Goal: Complete application form

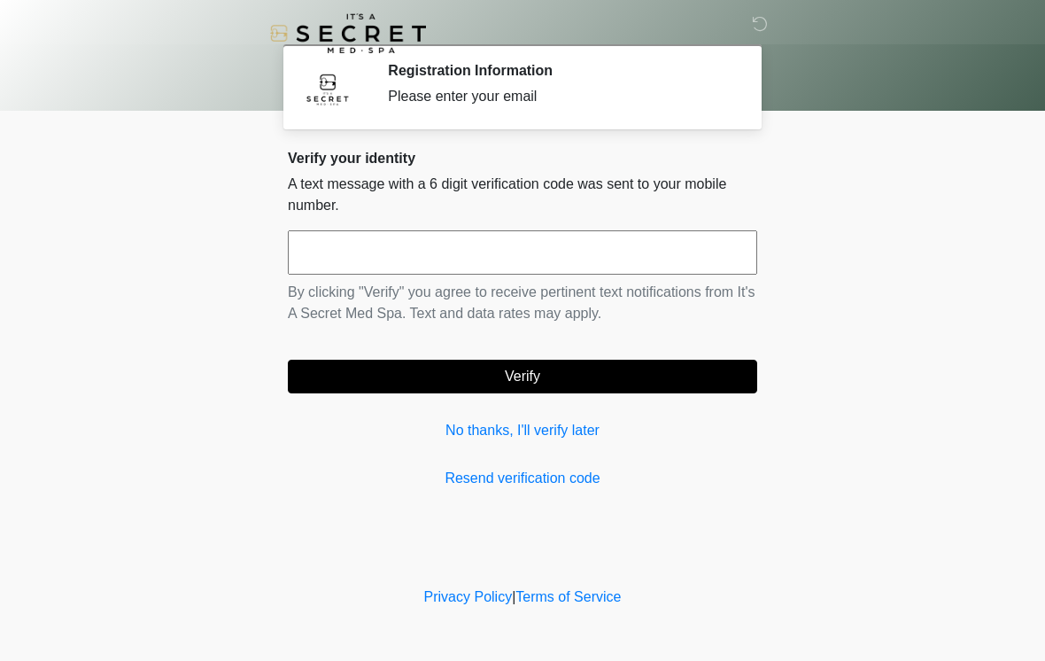
click at [557, 243] on input "text" at bounding box center [522, 252] width 469 height 44
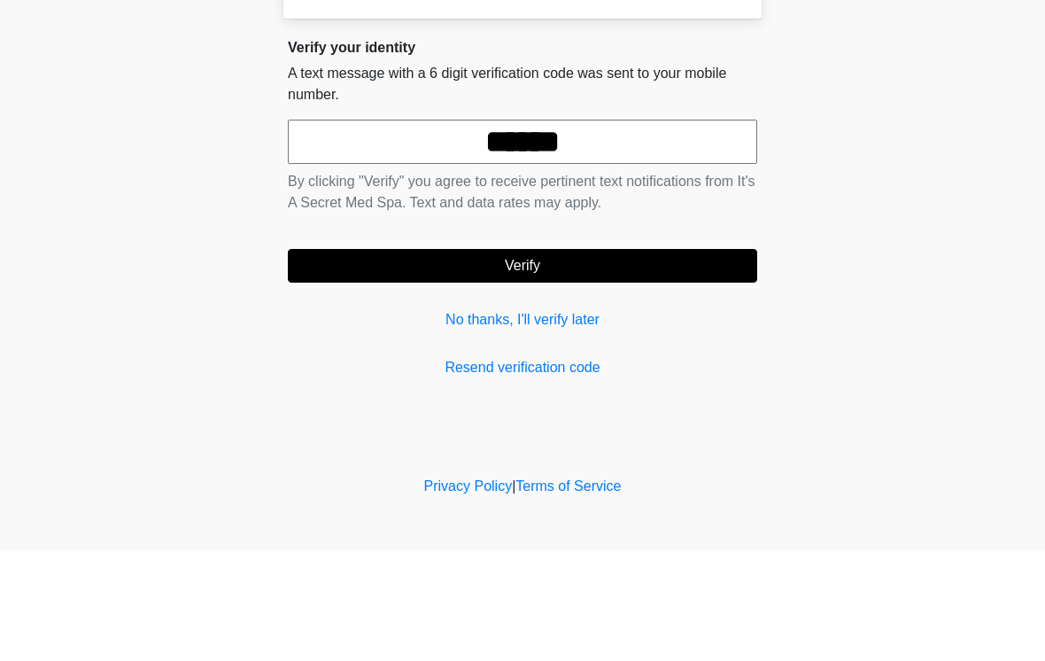
type input "******"
click at [668, 359] on button "Verify" at bounding box center [522, 376] width 469 height 34
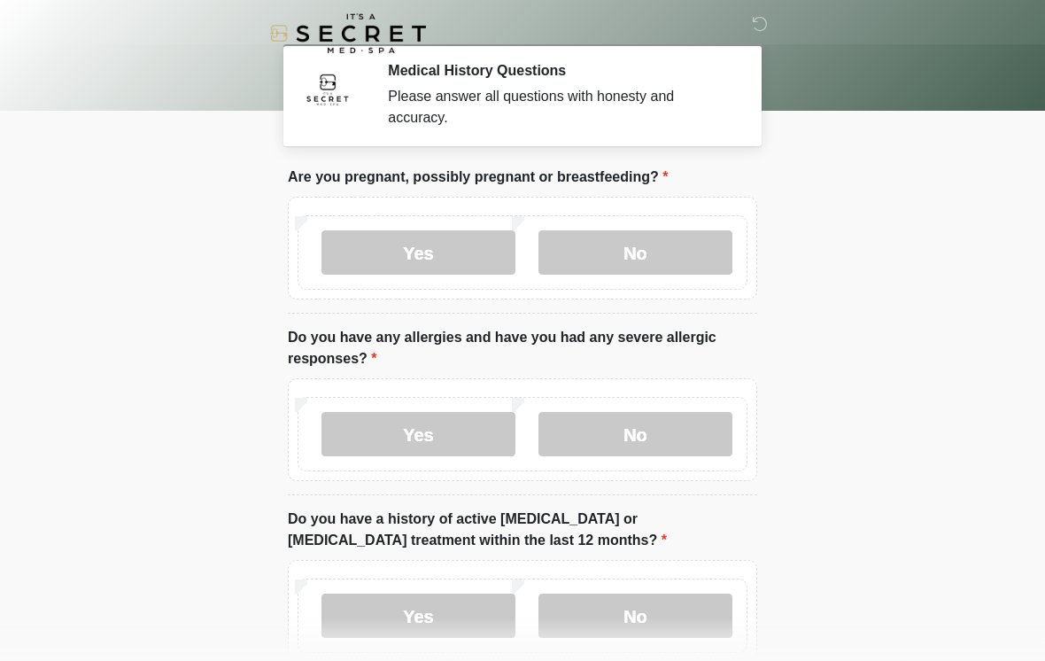
click at [652, 257] on label "No" at bounding box center [635, 252] width 194 height 44
click at [655, 436] on label "No" at bounding box center [635, 434] width 194 height 44
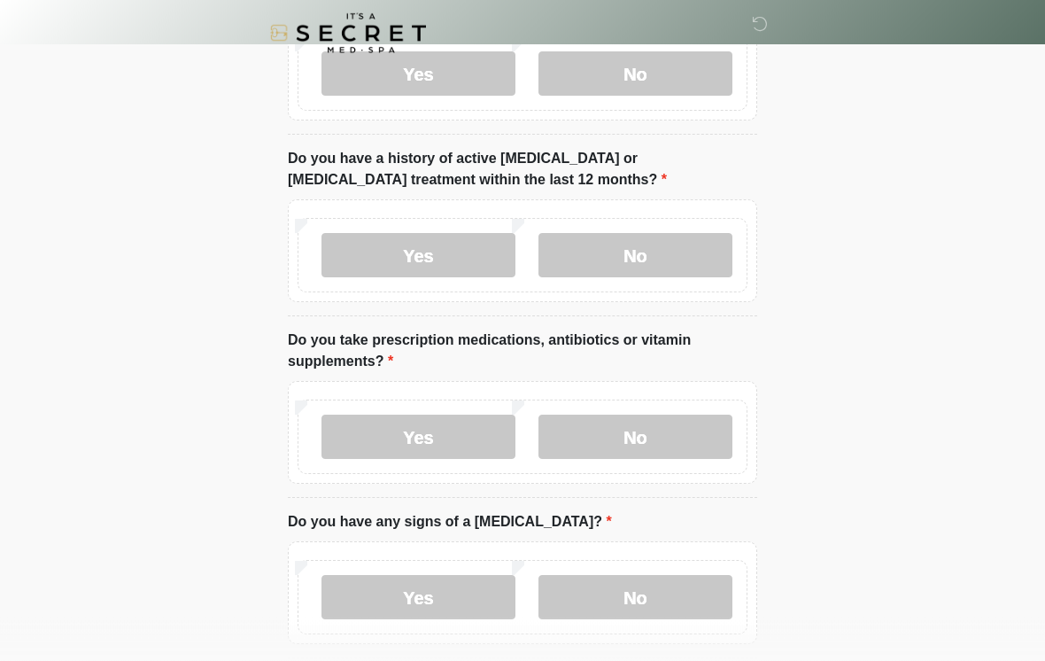
scroll to position [370, 0]
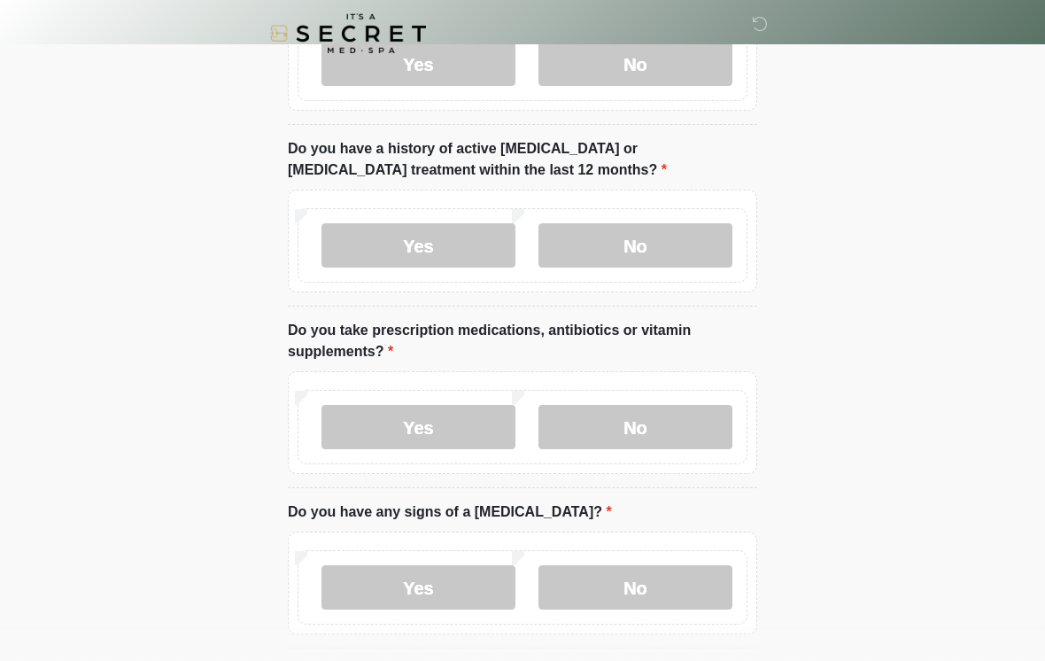
click at [661, 246] on label "No" at bounding box center [635, 245] width 194 height 44
click at [664, 426] on label "No" at bounding box center [635, 427] width 194 height 44
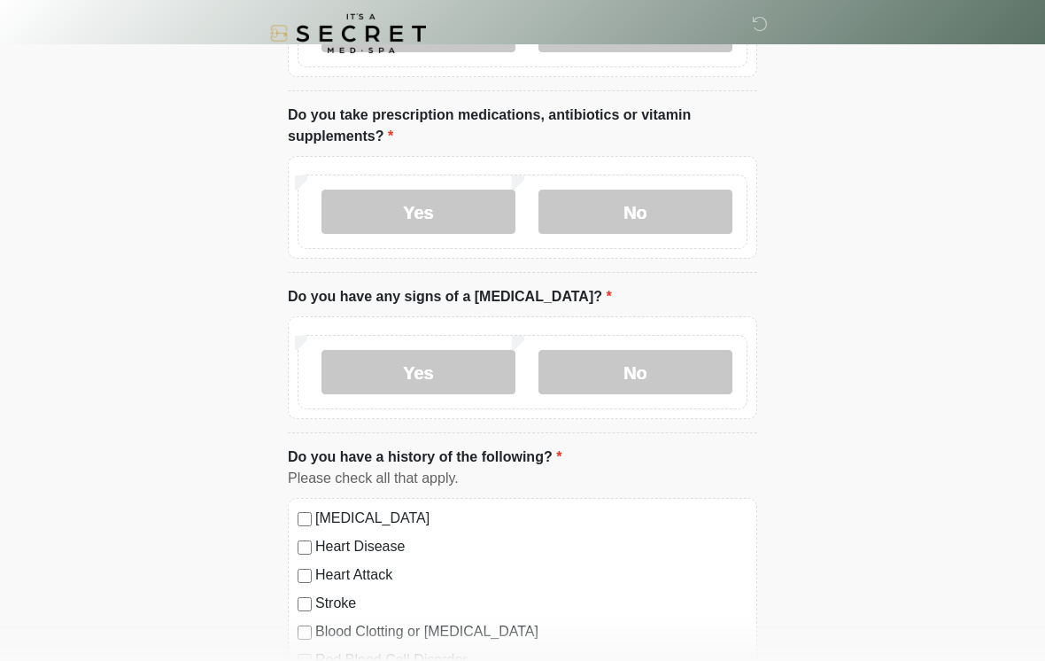
click at [691, 359] on label "No" at bounding box center [635, 372] width 194 height 44
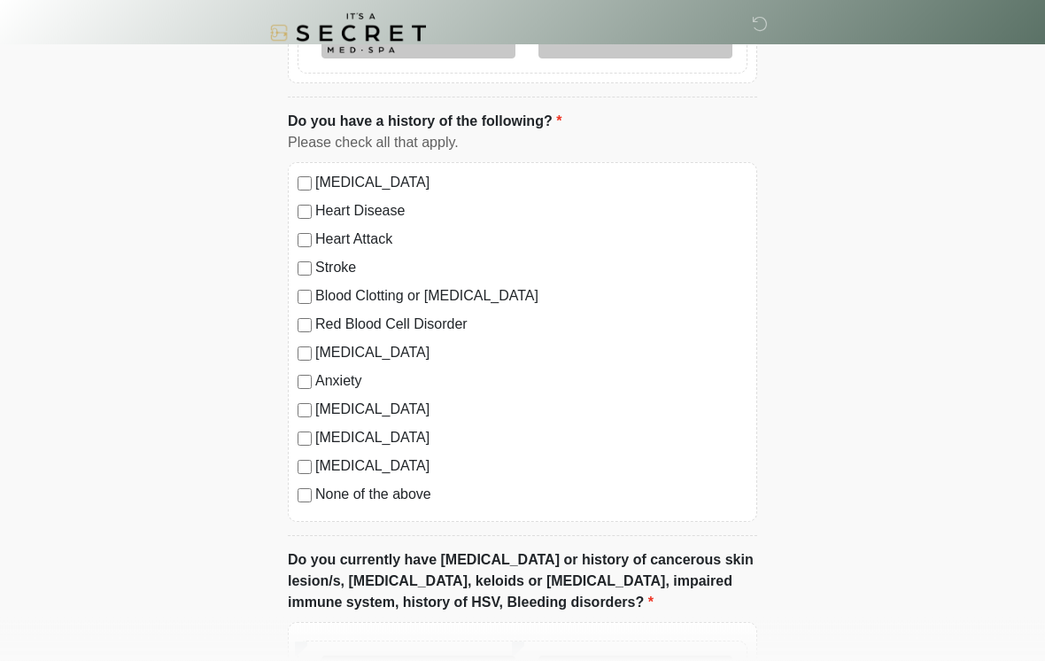
scroll to position [921, 0]
click at [430, 491] on label "None of the above" at bounding box center [531, 493] width 432 height 21
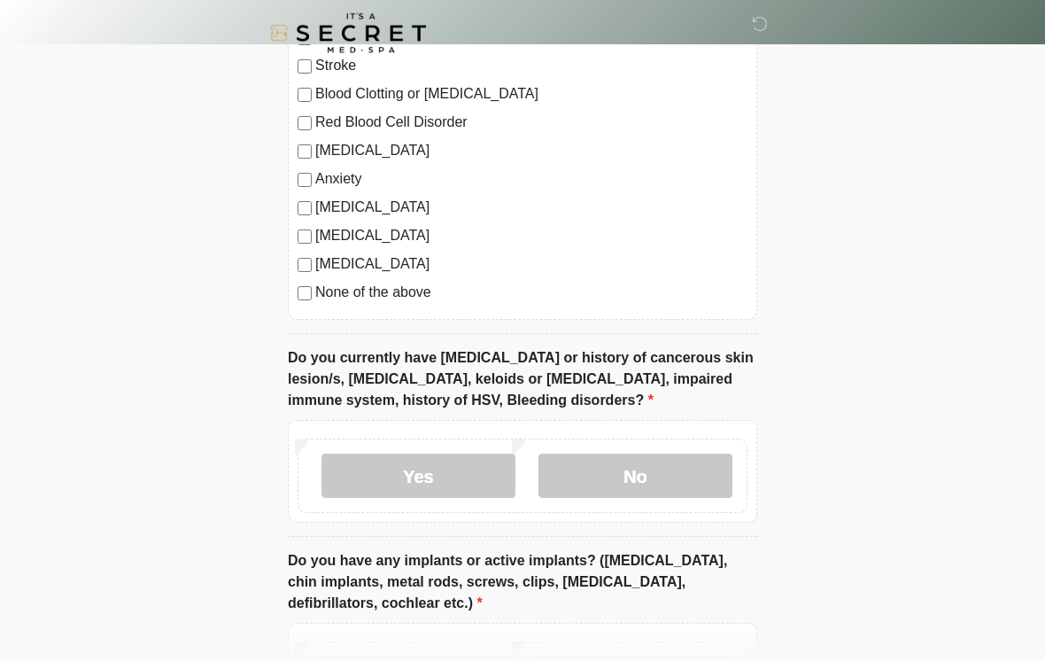
click at [667, 468] on label "No" at bounding box center [635, 476] width 194 height 44
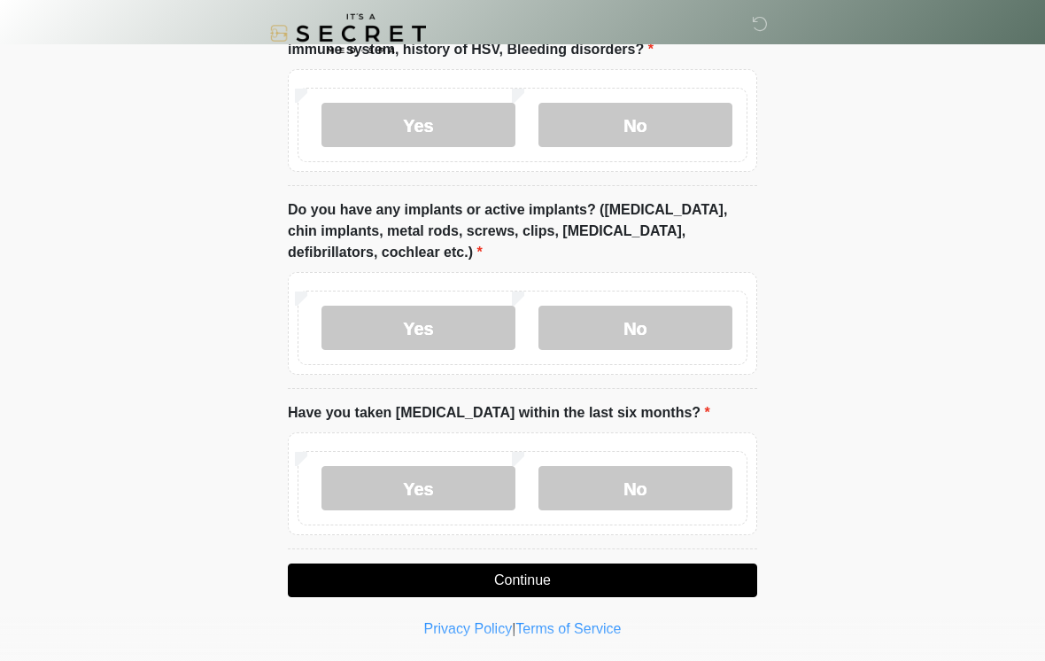
scroll to position [1474, 0]
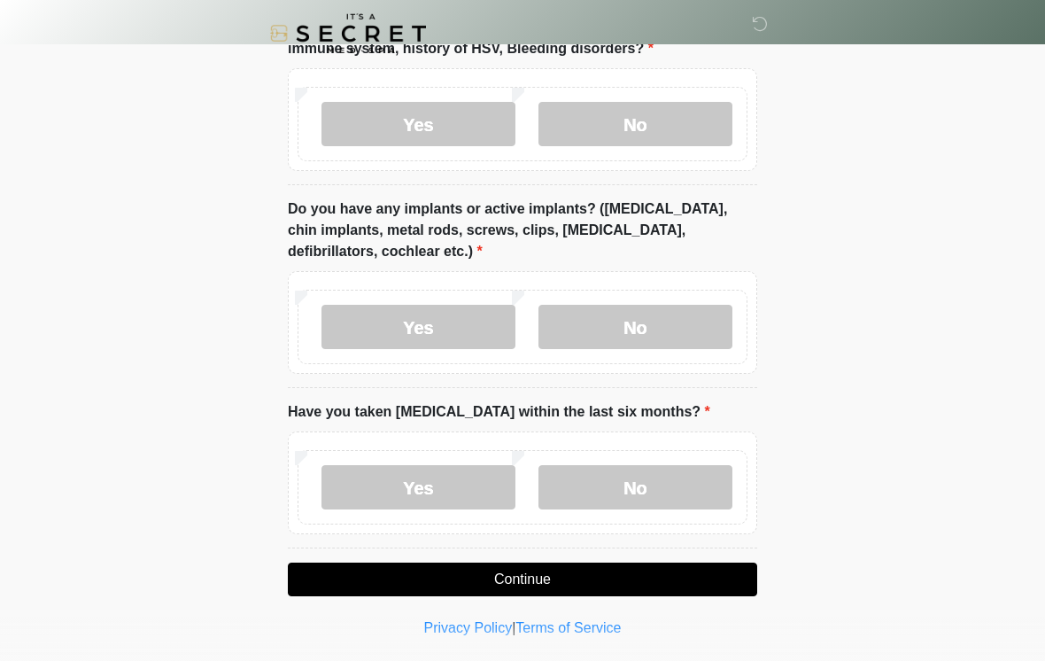
click at [699, 311] on label "No" at bounding box center [635, 327] width 194 height 44
click at [690, 482] on label "No" at bounding box center [635, 487] width 194 height 44
click at [692, 579] on button "Continue" at bounding box center [522, 579] width 469 height 34
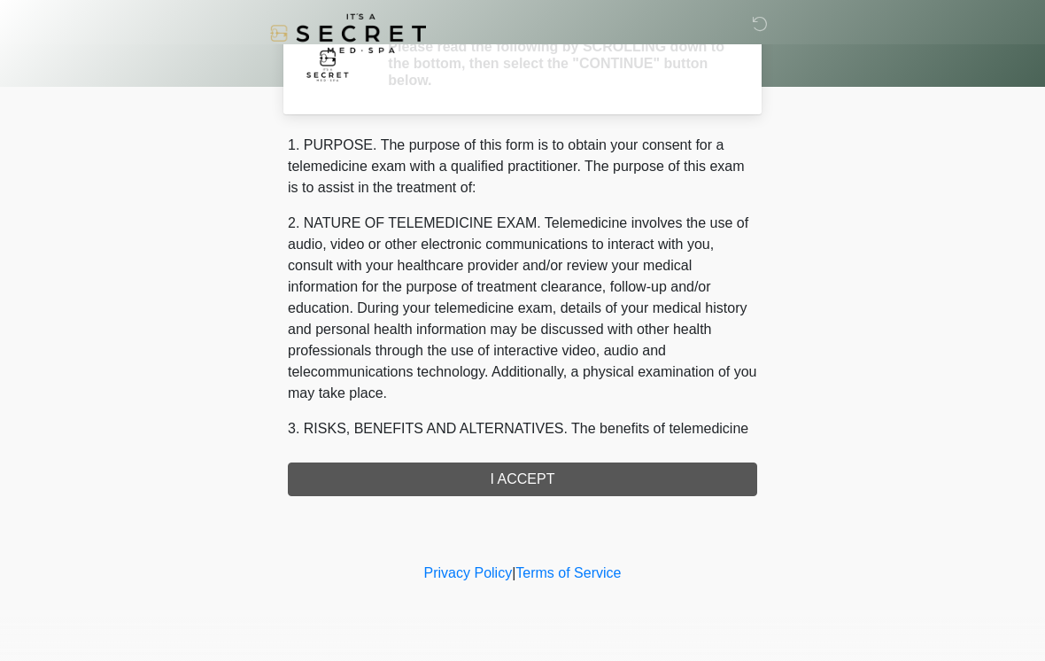
scroll to position [0, 0]
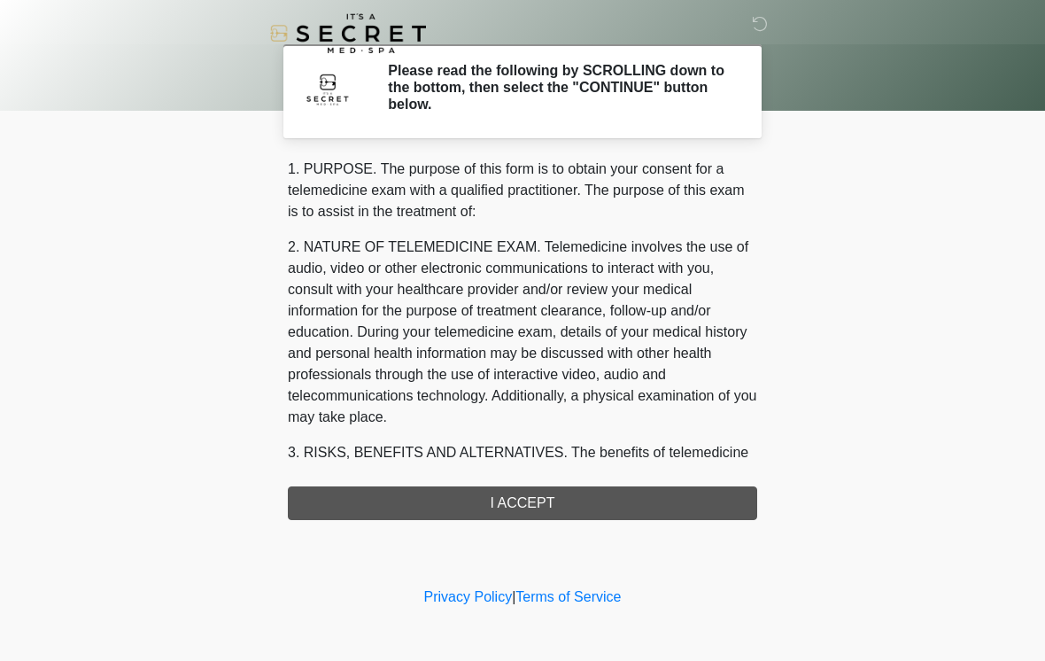
click at [696, 491] on div "1. PURPOSE. The purpose of this form is to obtain your consent for a telemedici…" at bounding box center [522, 338] width 469 height 361
click at [703, 506] on div "1. PURPOSE. The purpose of this form is to obtain your consent for a telemedici…" at bounding box center [522, 338] width 469 height 361
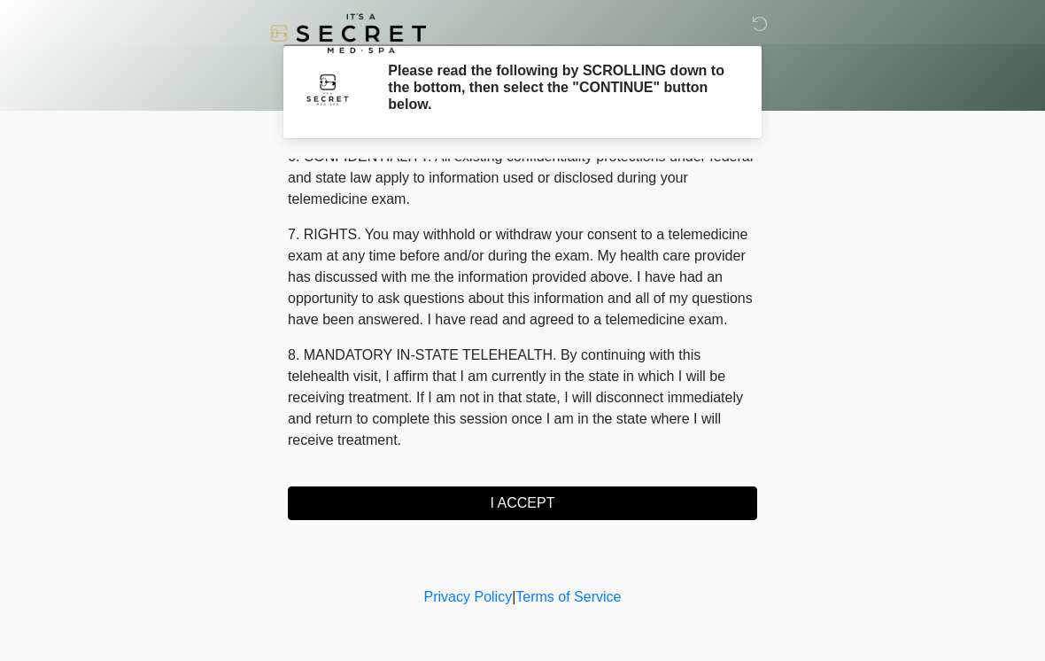
scroll to position [721, 0]
click at [621, 516] on button "I ACCEPT" at bounding box center [522, 503] width 469 height 34
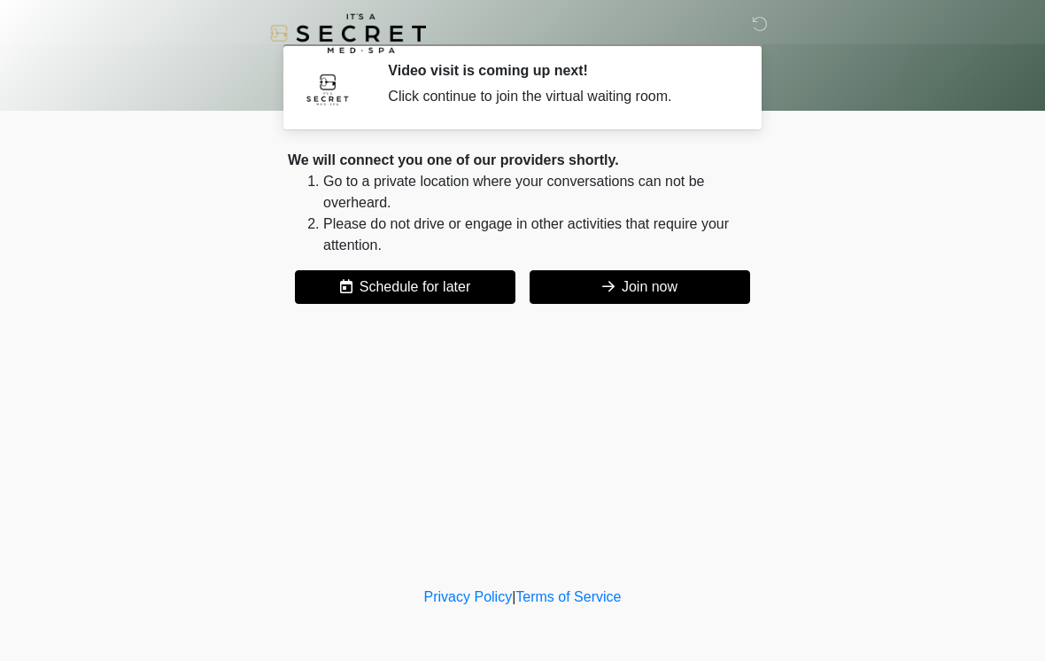
click at [673, 290] on button "Join now" at bounding box center [639, 287] width 220 height 34
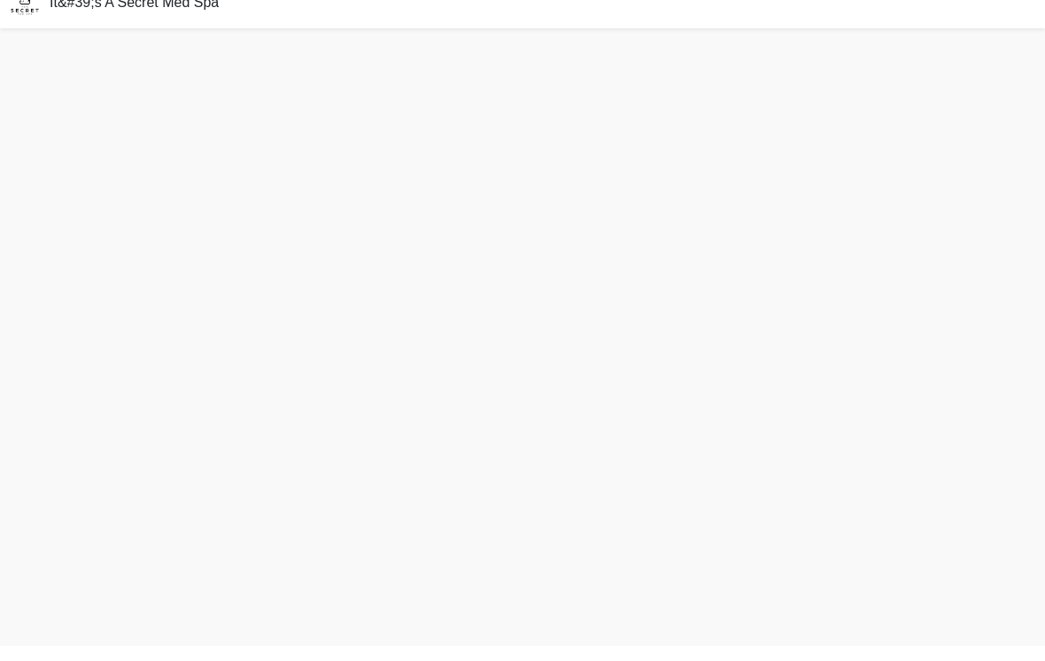
scroll to position [5, 0]
